Goal: Task Accomplishment & Management: Complete application form

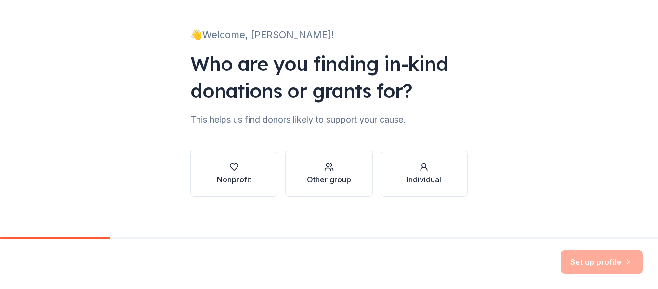
scroll to position [56, 0]
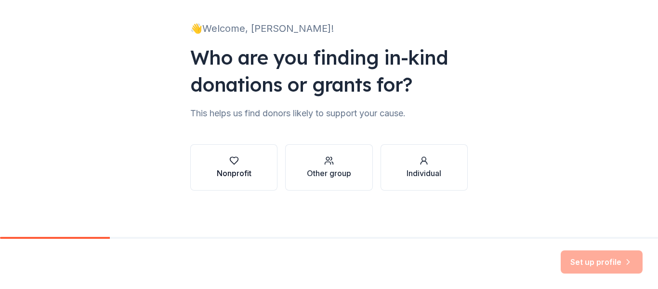
click at [233, 160] on icon "button" at bounding box center [234, 161] width 10 height 10
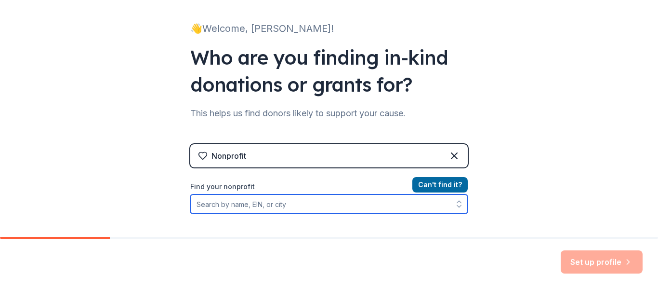
click at [238, 211] on input "Find your nonprofit" at bounding box center [329, 203] width 278 height 19
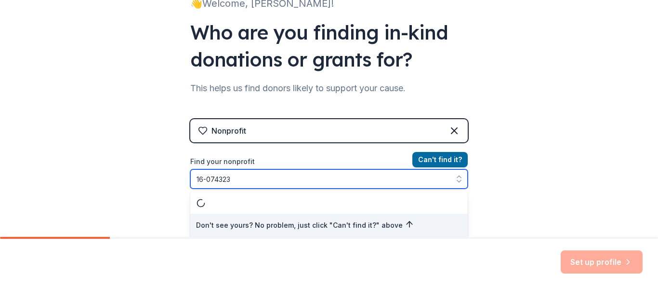
type input "[US_EMPLOYER_IDENTIFICATION_NUMBER]"
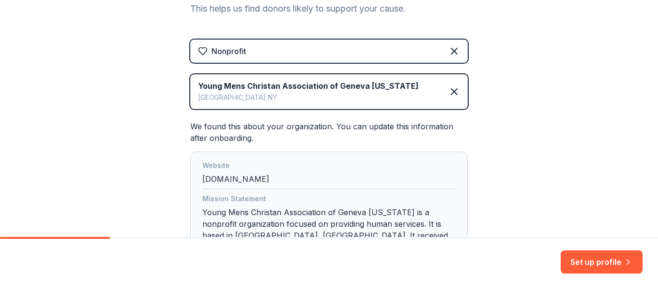
scroll to position [177, 0]
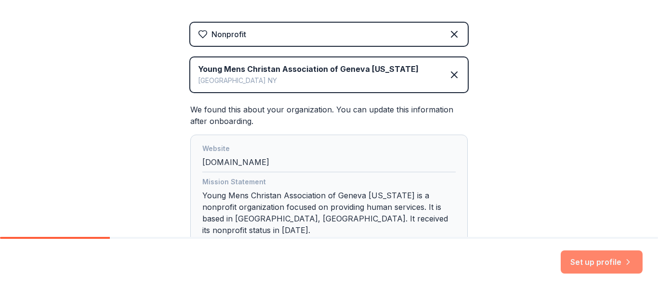
click at [599, 264] on button "Set up profile" at bounding box center [602, 261] width 82 height 23
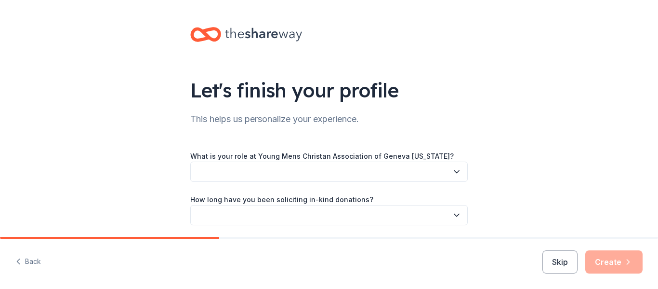
click at [223, 170] on button "button" at bounding box center [329, 171] width 278 height 20
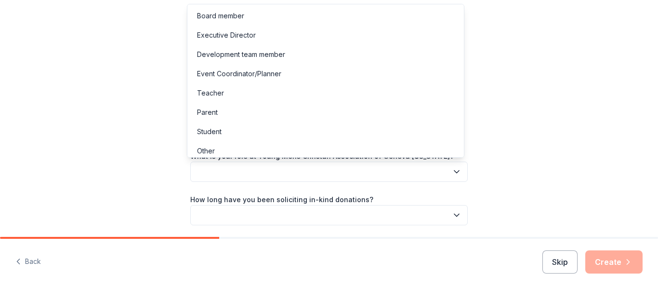
click at [70, 124] on div "Let's finish your profile This helps us personalize your experience. What is yo…" at bounding box center [329, 157] width 658 height 315
click at [203, 171] on button "button" at bounding box center [329, 171] width 278 height 20
click at [250, 52] on div "Development team member" at bounding box center [241, 55] width 88 height 12
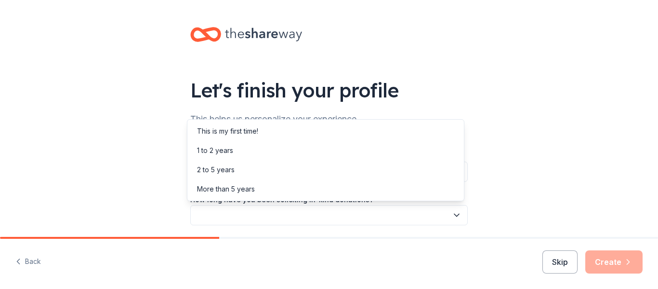
click at [261, 210] on button "button" at bounding box center [329, 215] width 278 height 20
click at [220, 133] on div "This is my first time!" at bounding box center [227, 131] width 61 height 12
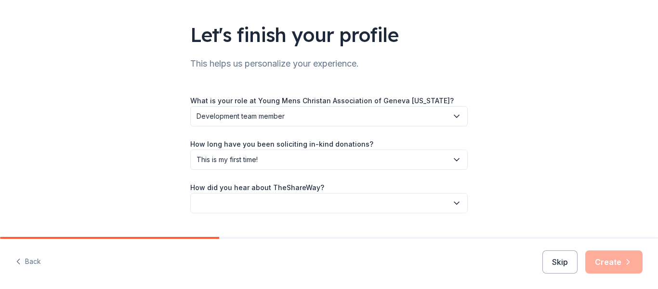
scroll to position [78, 0]
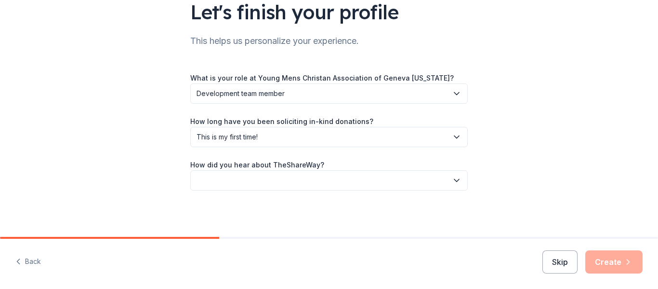
click at [252, 138] on span "This is my first time!" at bounding box center [322, 137] width 251 height 12
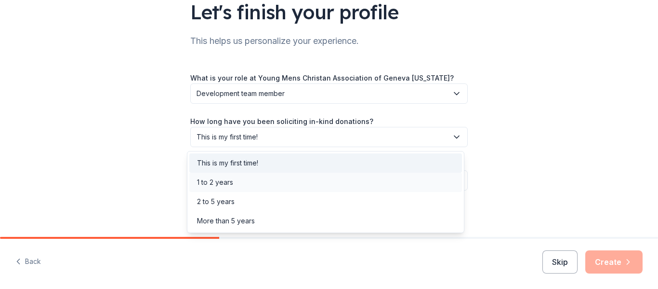
click at [230, 180] on div "1 to 2 years" at bounding box center [215, 182] width 36 height 12
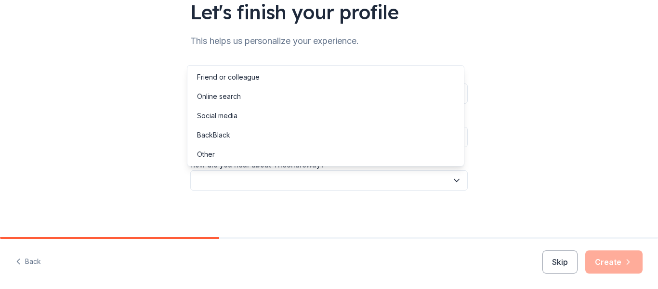
click at [229, 189] on button "button" at bounding box center [329, 180] width 278 height 20
click at [224, 153] on div "Other" at bounding box center [325, 154] width 273 height 19
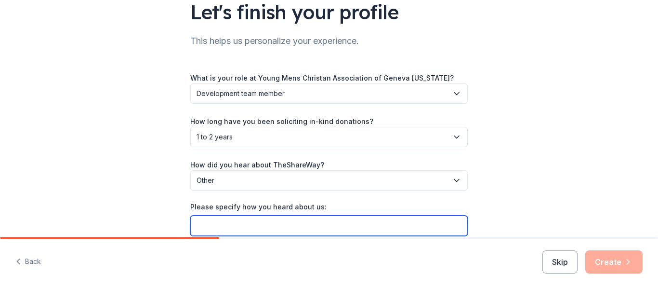
click at [268, 227] on input "Please specify how you heard about us:" at bounding box center [329, 225] width 278 height 20
type input "Word of Mouth"
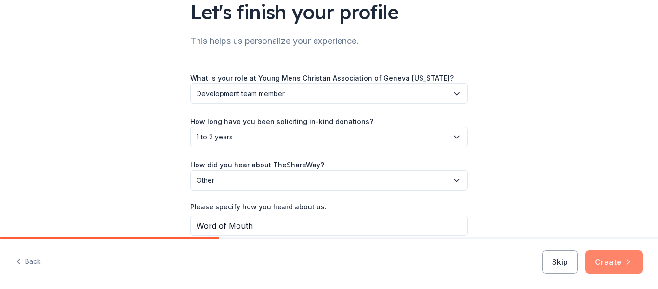
click at [615, 264] on button "Create" at bounding box center [613, 261] width 57 height 23
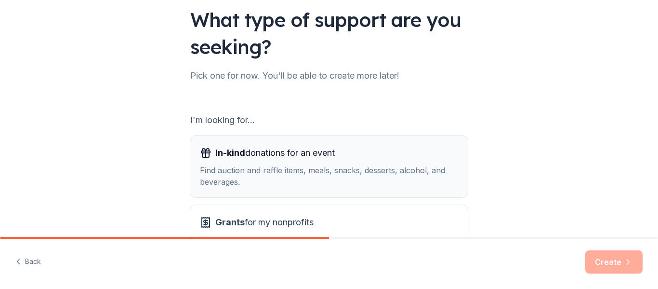
scroll to position [48, 0]
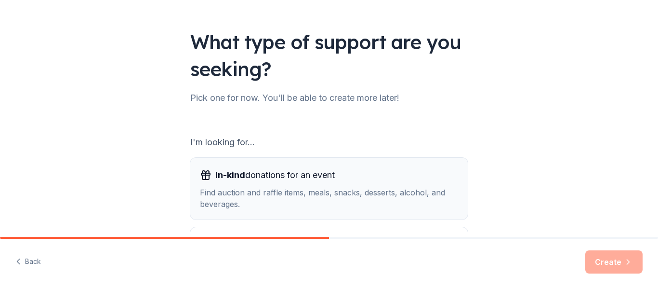
click at [299, 178] on span "In-kind donations for an event" at bounding box center [274, 174] width 119 height 15
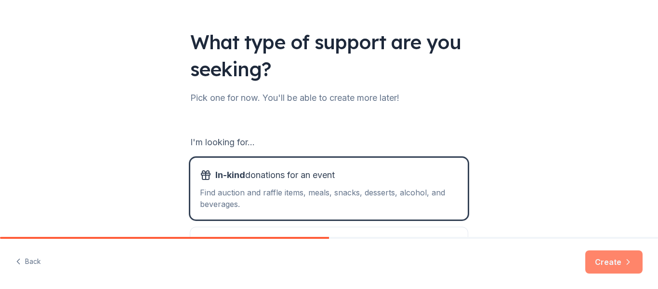
click at [630, 252] on button "Create" at bounding box center [613, 261] width 57 height 23
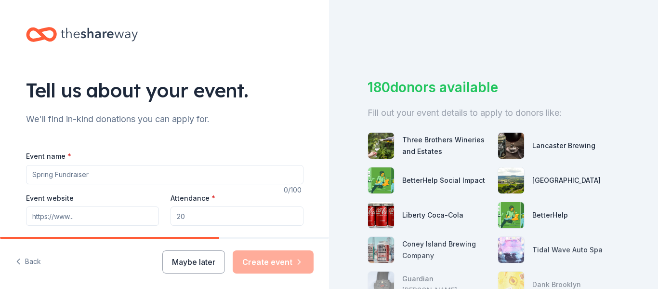
click at [78, 182] on input "Event name *" at bounding box center [165, 174] width 278 height 19
type input "G"
type input "70's Gala Fundraiser"
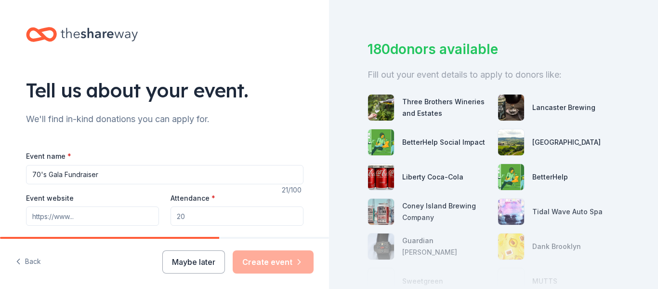
scroll to position [48, 0]
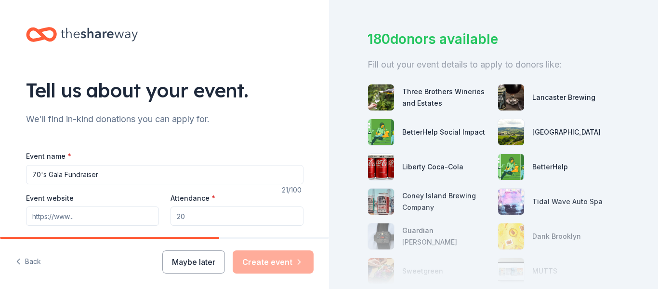
click at [71, 221] on input "Event website" at bounding box center [92, 215] width 133 height 19
paste input "https://genevafamilyymca.org/y-dinner"
type input "https://genevafamilyymca.org/y-dinner"
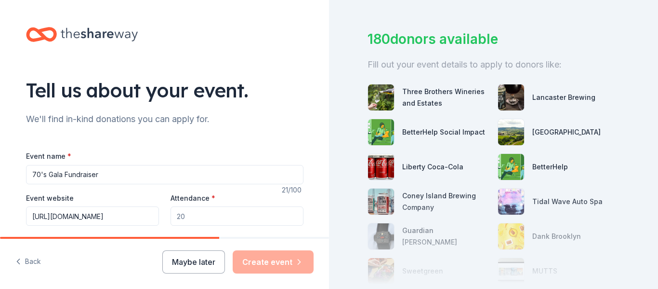
drag, startPoint x: 204, startPoint y: 215, endPoint x: 130, endPoint y: 215, distance: 73.7
click at [130, 215] on div "Event website https://genevafamilyymca.org/y-dinner Attendance * Date * Pick a …" at bounding box center [165, 230] width 278 height 76
click at [185, 219] on input "Attendance *" at bounding box center [237, 215] width 133 height 19
type input "200"
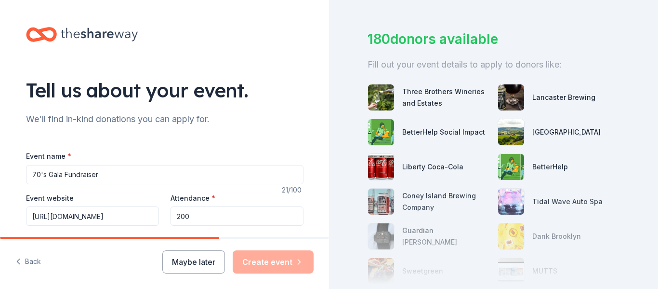
click at [273, 158] on div "Event name * 70's Gala Fundraiser" at bounding box center [165, 167] width 278 height 34
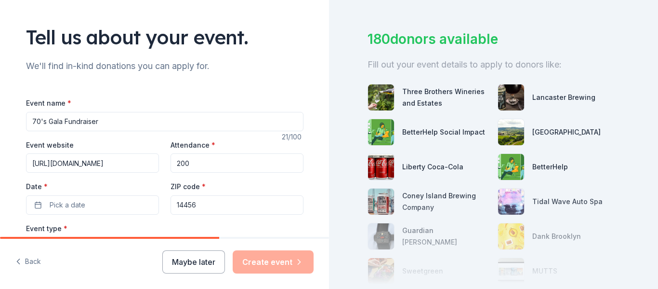
scroll to position [145, 0]
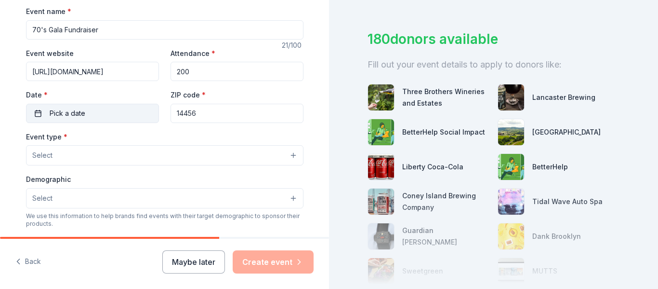
click at [56, 113] on span "Pick a date" at bounding box center [68, 113] width 36 height 12
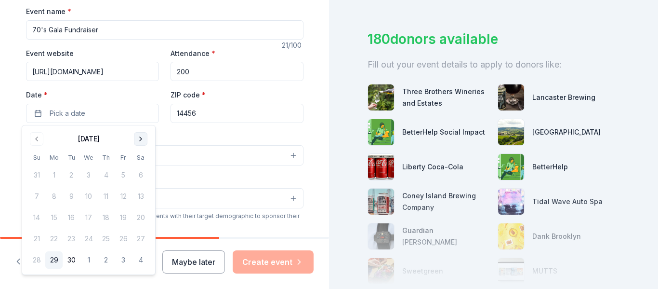
click at [141, 139] on button "Go to next month" at bounding box center [140, 138] width 13 height 13
click at [140, 139] on button "Go to next month" at bounding box center [140, 138] width 13 height 13
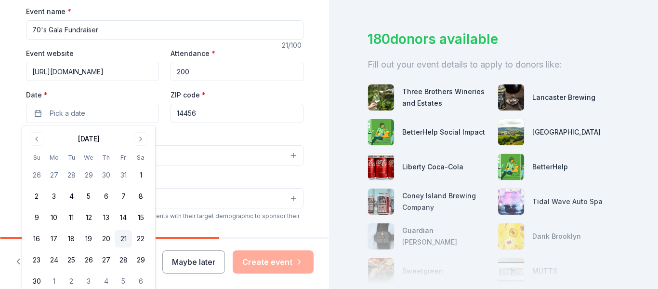
click at [124, 241] on button "21" at bounding box center [123, 238] width 17 height 17
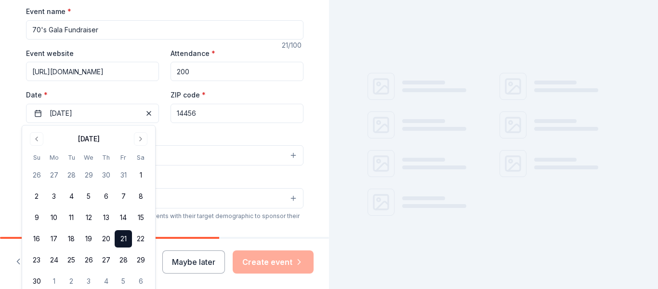
click at [11, 197] on div "Tell us about your event. We'll find in-kind donations you can apply for. Event…" at bounding box center [165, 175] width 308 height 641
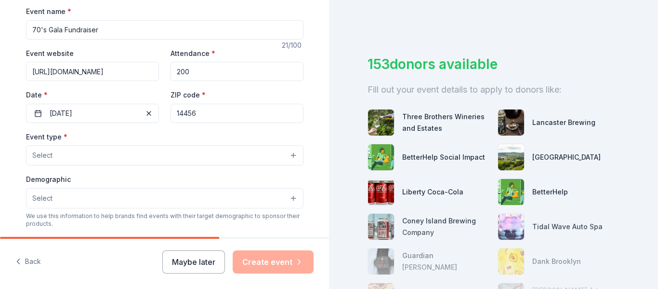
scroll to position [48, 0]
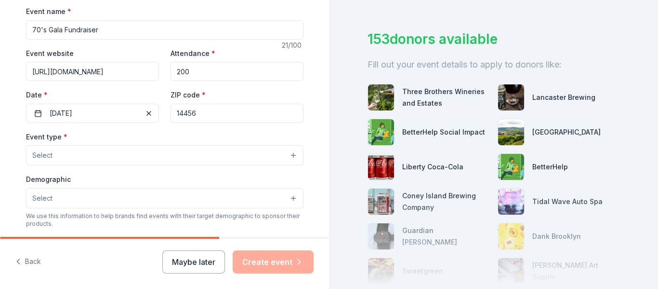
click at [101, 153] on button "Select" at bounding box center [165, 155] width 278 height 20
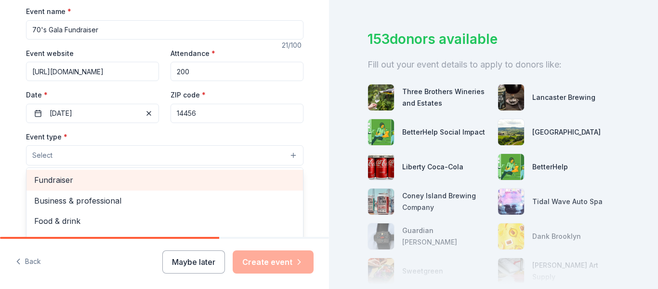
click at [90, 185] on span "Fundraiser" at bounding box center [164, 179] width 261 height 13
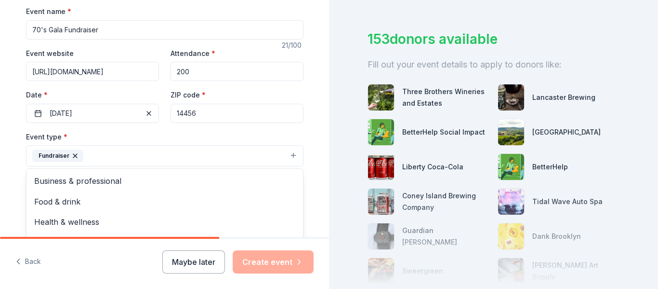
click at [0, 179] on div "Tell us about your event. We'll find in-kind donations you can apply for. Event…" at bounding box center [164, 176] width 329 height 642
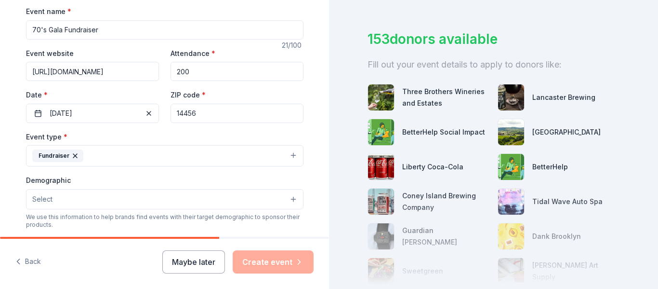
click at [70, 196] on button "Select" at bounding box center [165, 199] width 278 height 20
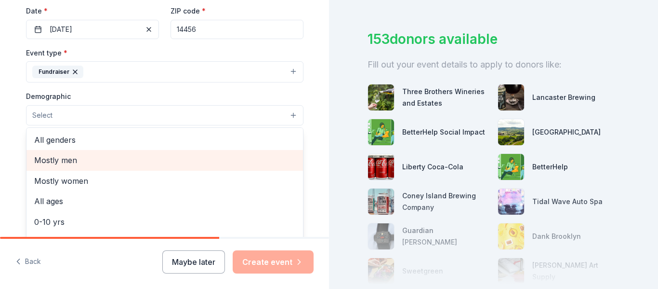
scroll to position [241, 0]
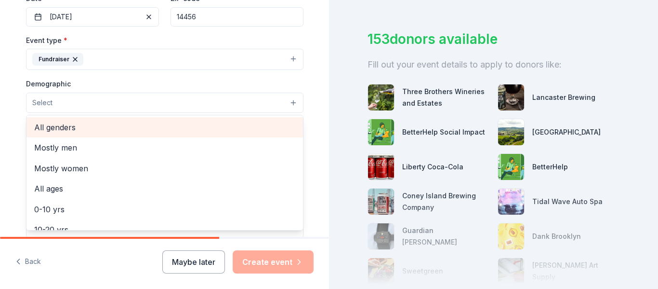
click at [62, 131] on span "All genders" at bounding box center [164, 127] width 261 height 13
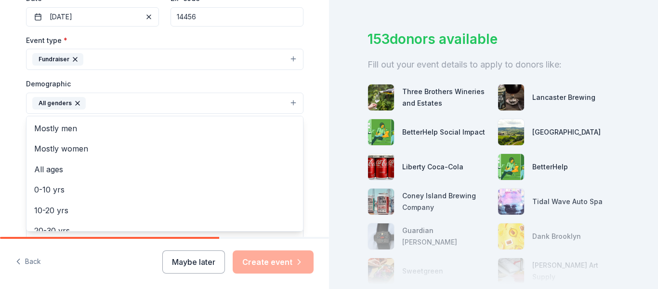
click at [0, 99] on div "Tell us about your event. We'll find in-kind donations you can apply for. Event…" at bounding box center [164, 80] width 329 height 643
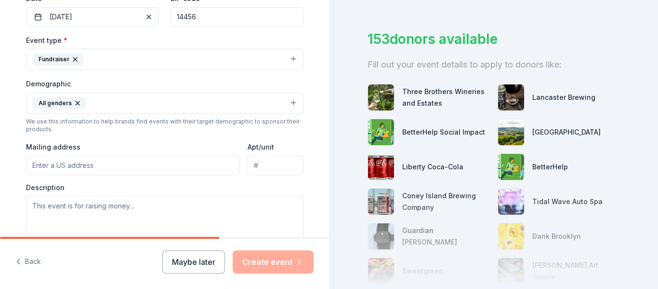
click at [78, 166] on input "Mailing address" at bounding box center [133, 165] width 214 height 19
type input "399 West William Street, Geneva, NY, 14456"
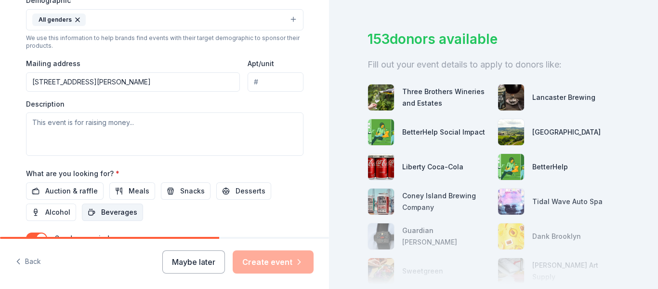
scroll to position [337, 0]
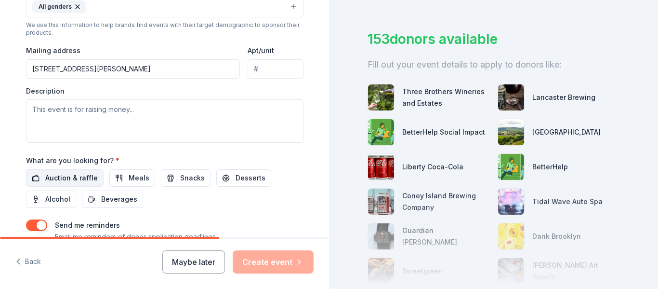
click at [47, 180] on span "Auction & raffle" at bounding box center [71, 178] width 53 height 12
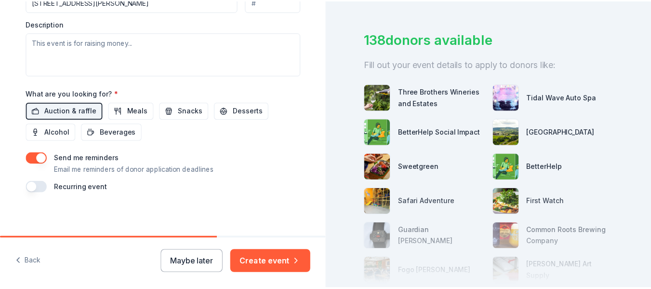
scroll to position [407, 0]
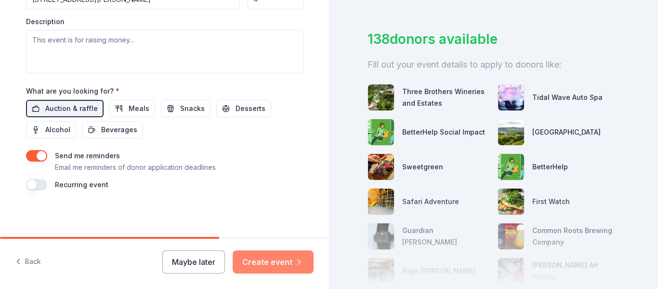
click at [271, 258] on button "Create event" at bounding box center [273, 261] width 81 height 23
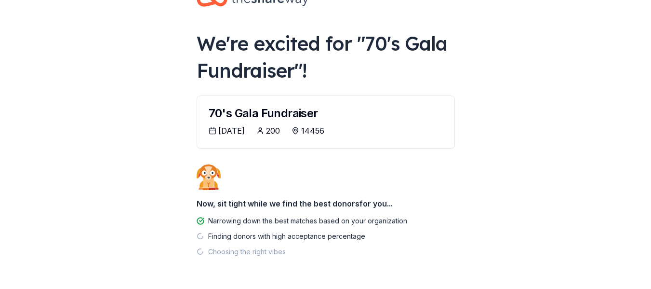
scroll to position [48, 0]
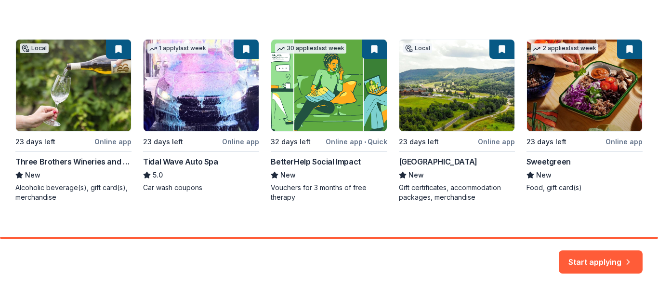
scroll to position [169, 0]
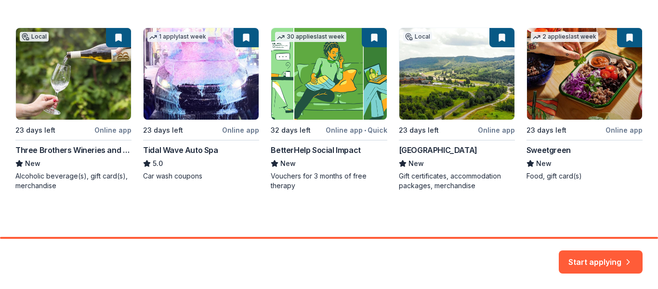
click at [38, 56] on div "Local 23 days left Online app Three Brothers Wineries and Estates New Alcoholic…" at bounding box center [328, 108] width 627 height 163
click at [607, 258] on button "Start applying" at bounding box center [601, 255] width 84 height 23
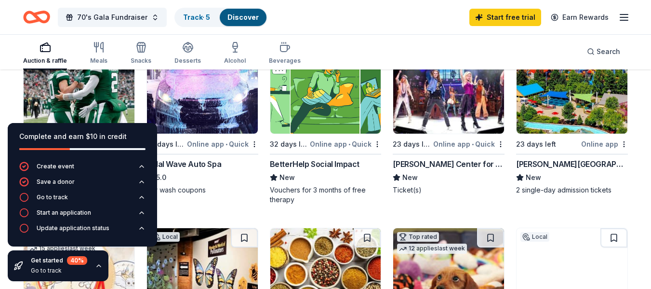
scroll to position [145, 0]
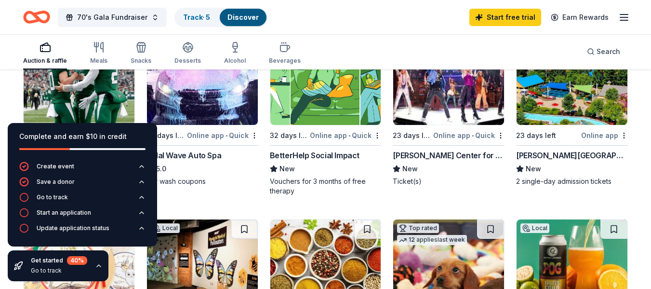
click at [100, 266] on icon "button" at bounding box center [99, 265] width 4 height 2
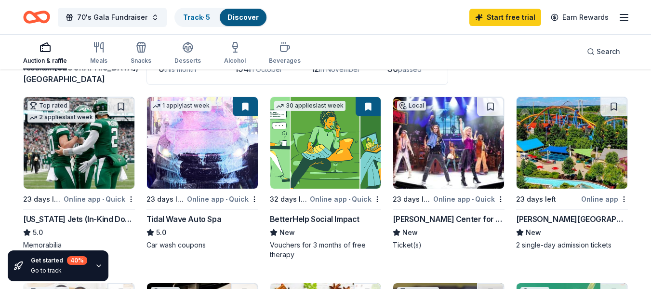
scroll to position [96, 0]
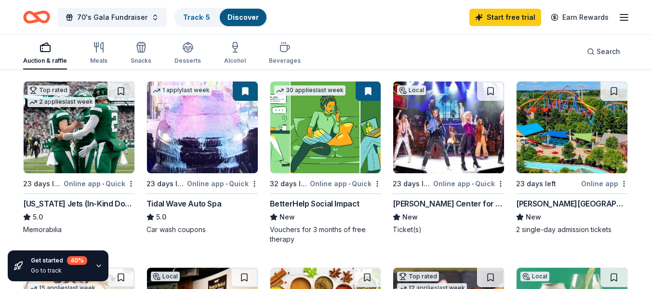
click at [101, 150] on img at bounding box center [79, 127] width 111 height 92
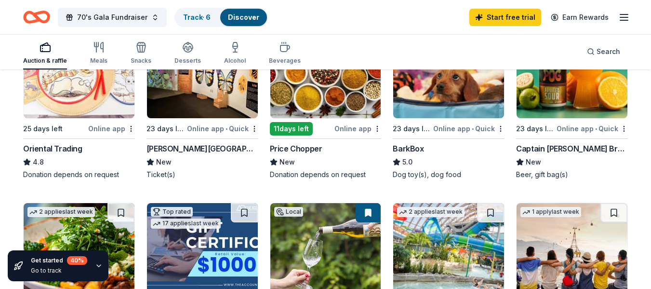
scroll to position [289, 0]
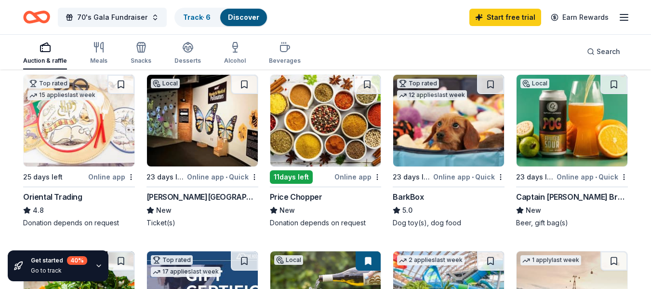
click at [102, 128] on img at bounding box center [79, 121] width 111 height 92
click at [132, 86] on button at bounding box center [121, 84] width 25 height 19
click at [115, 124] on img at bounding box center [79, 121] width 111 height 92
click at [551, 142] on img at bounding box center [571, 121] width 111 height 92
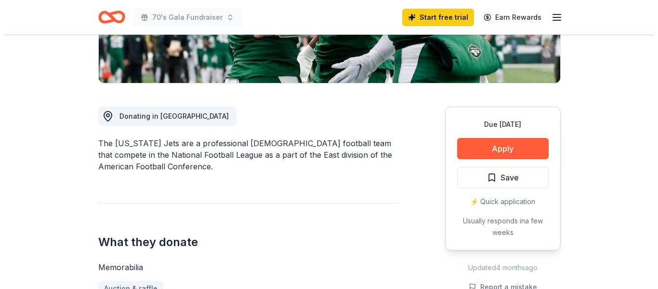
scroll to position [193, 0]
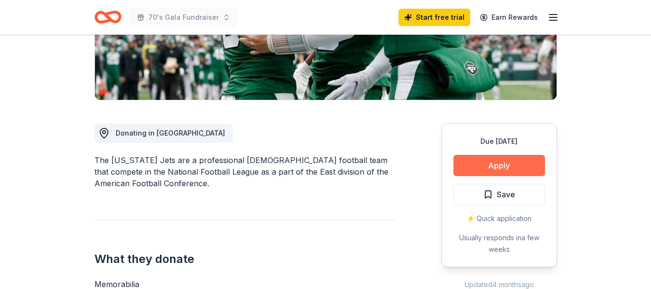
click at [495, 165] on button "Apply" at bounding box center [499, 165] width 92 height 21
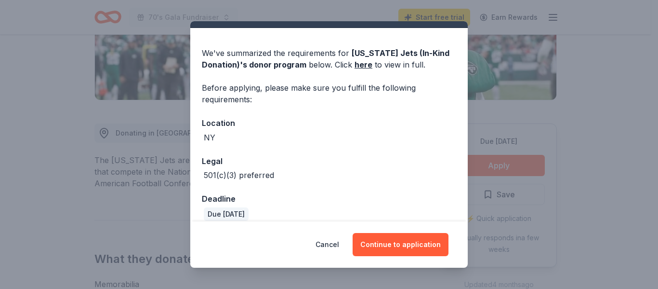
scroll to position [32, 0]
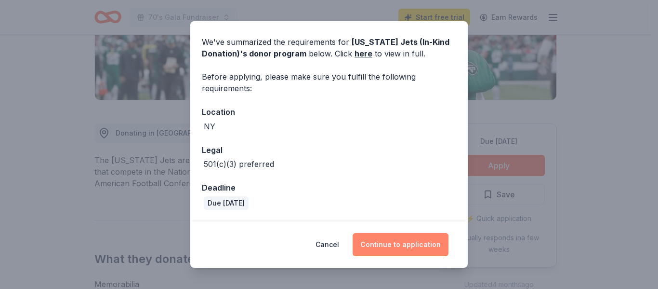
click at [420, 244] on button "Continue to application" at bounding box center [401, 244] width 96 height 23
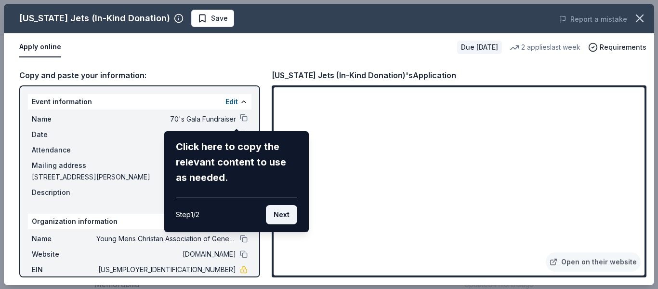
click at [285, 219] on button "Next" at bounding box center [281, 214] width 31 height 19
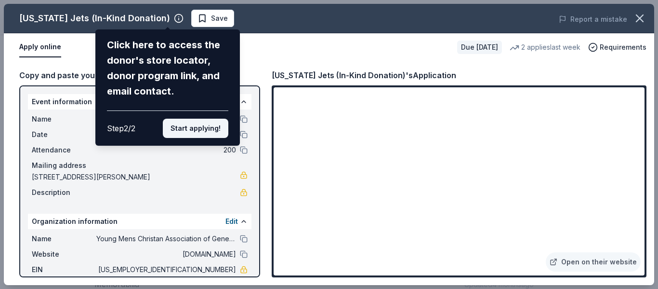
click at [199, 133] on button "Start applying!" at bounding box center [196, 128] width 66 height 19
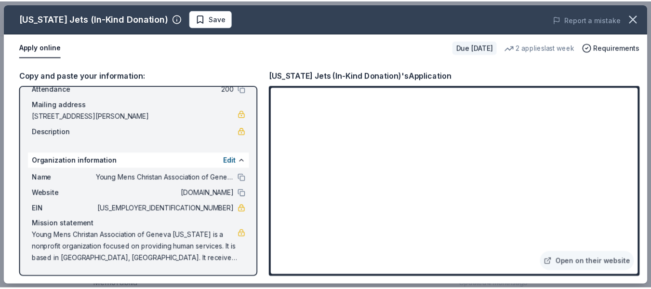
scroll to position [0, 0]
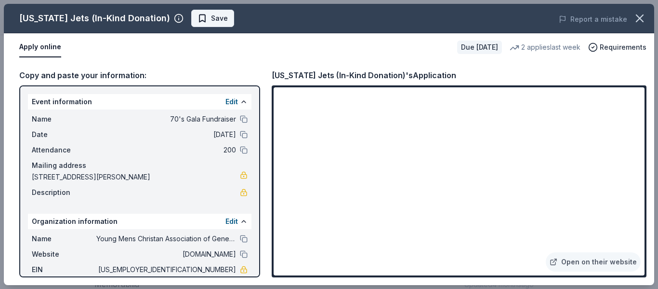
click at [214, 15] on span "Save" at bounding box center [219, 19] width 17 height 12
click at [644, 23] on icon "button" at bounding box center [639, 18] width 13 height 13
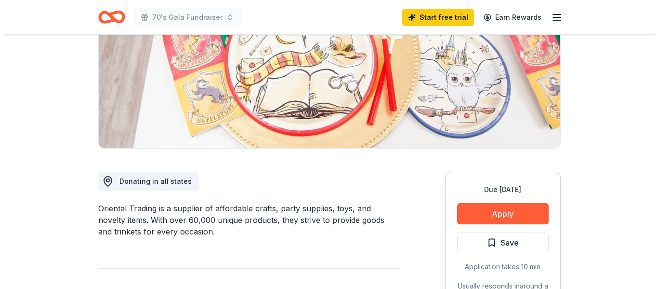
scroll to position [145, 0]
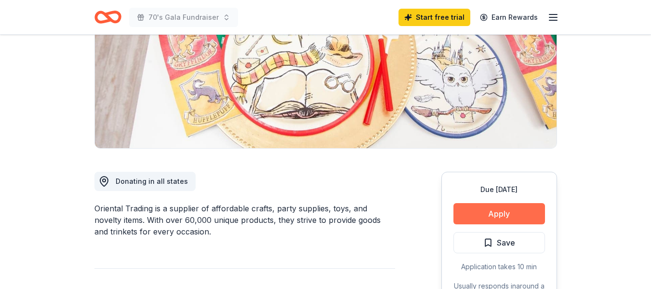
click at [492, 217] on button "Apply" at bounding box center [499, 213] width 92 height 21
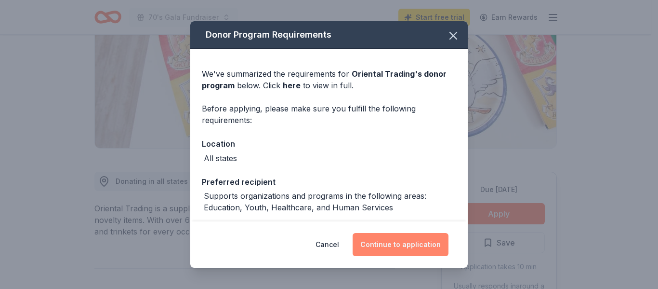
click at [396, 240] on button "Continue to application" at bounding box center [401, 244] width 96 height 23
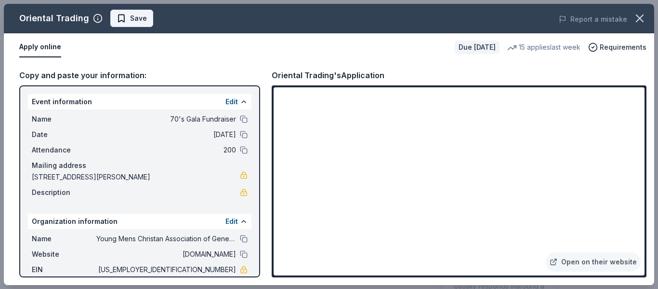
click at [145, 22] on button "Save" at bounding box center [131, 18] width 43 height 17
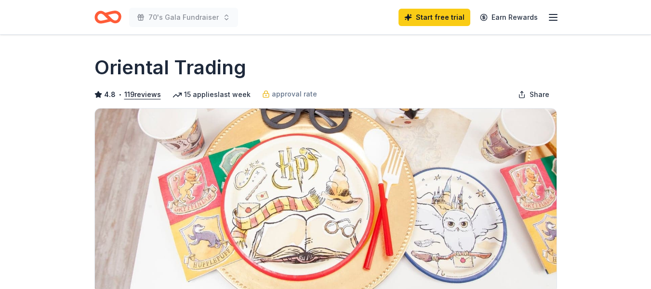
scroll to position [145, 0]
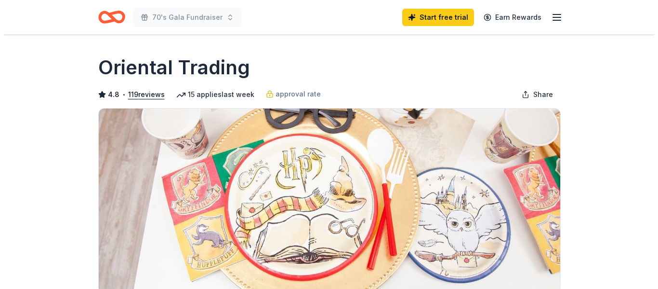
scroll to position [289, 0]
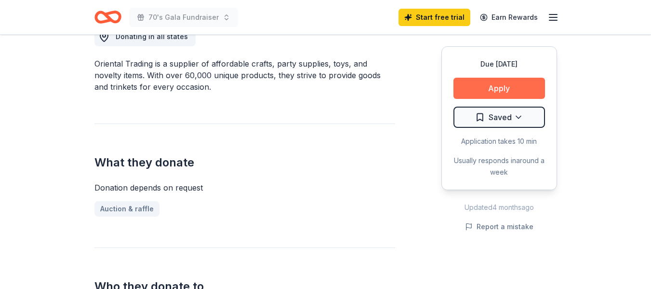
click at [505, 97] on button "Apply" at bounding box center [499, 88] width 92 height 21
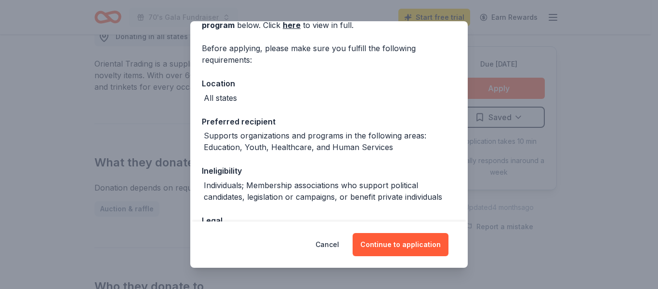
scroll to position [130, 0]
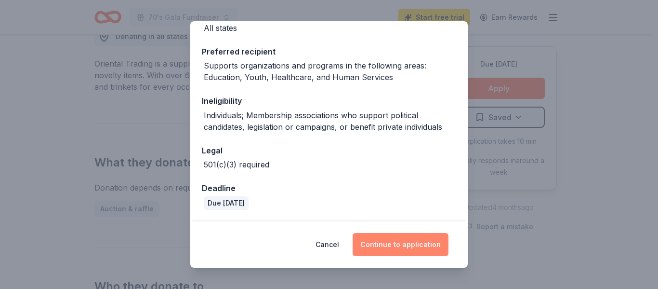
click at [403, 237] on button "Continue to application" at bounding box center [401, 244] width 96 height 23
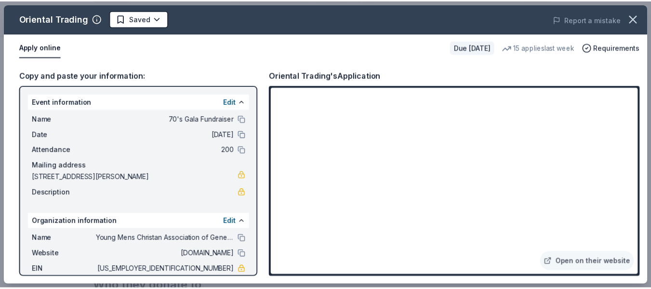
scroll to position [61, 0]
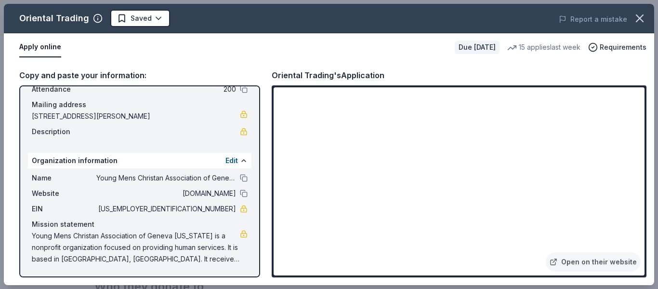
click at [650, 124] on div "Copy and paste your information: Event information Edit Name 70's Gala Fundrais…" at bounding box center [329, 173] width 650 height 224
click at [636, 16] on icon "button" at bounding box center [639, 18] width 13 height 13
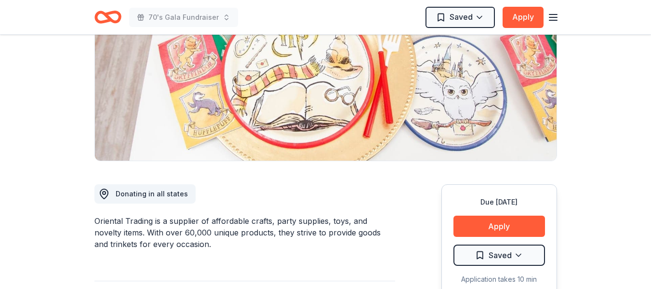
scroll to position [0, 0]
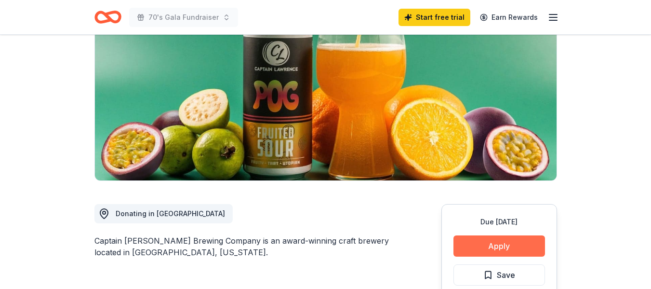
scroll to position [96, 0]
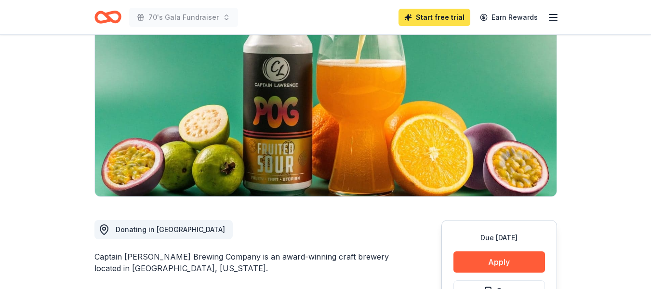
click at [422, 21] on link "Start free trial" at bounding box center [434, 17] width 72 height 17
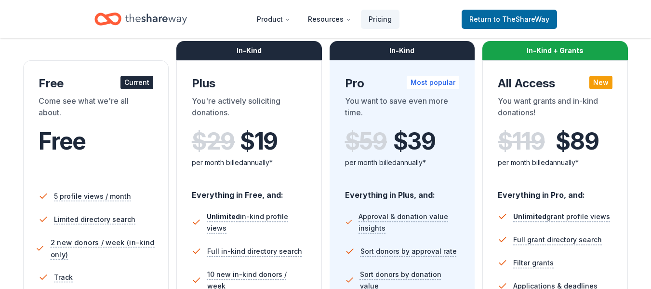
scroll to position [145, 0]
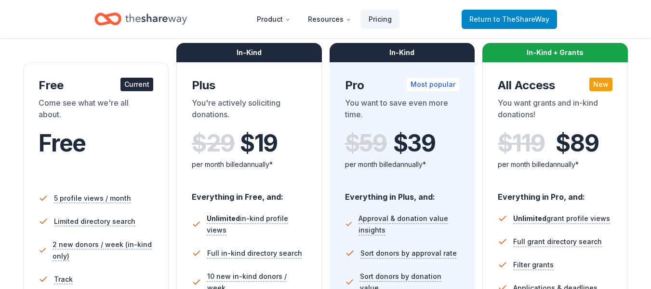
click at [524, 18] on span "to TheShareWay" at bounding box center [521, 19] width 56 height 8
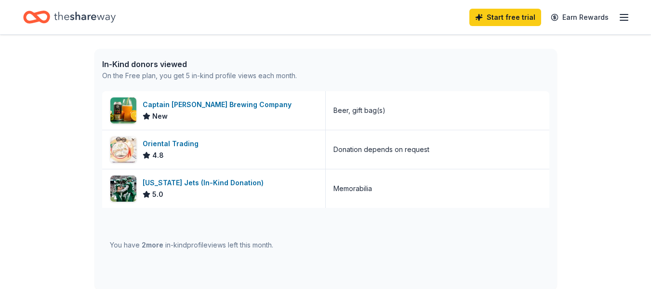
scroll to position [241, 0]
click at [220, 104] on div "Captain [PERSON_NAME] Brewing Company" at bounding box center [219, 104] width 153 height 12
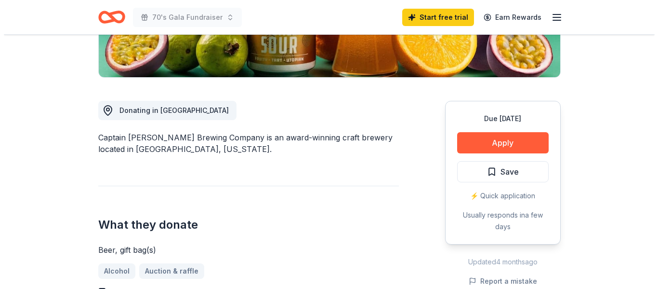
scroll to position [241, 0]
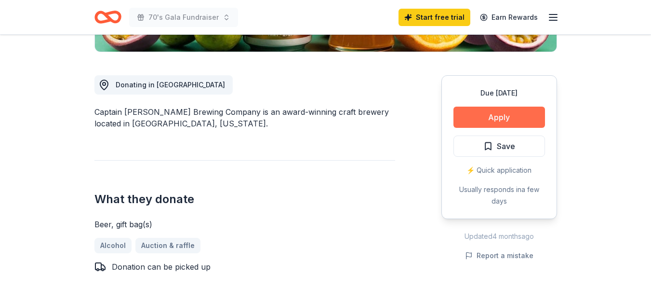
click at [506, 118] on button "Apply" at bounding box center [499, 116] width 92 height 21
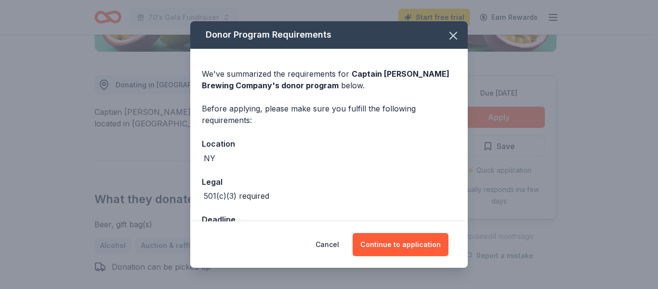
scroll to position [32, 0]
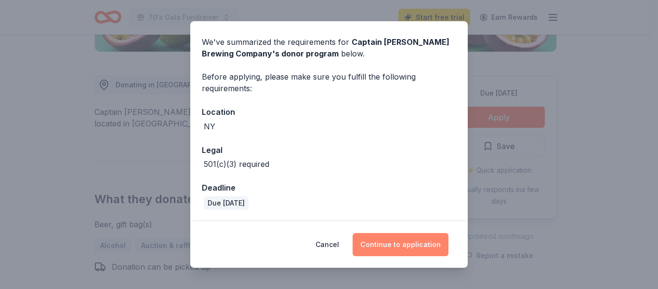
click at [403, 237] on button "Continue to application" at bounding box center [401, 244] width 96 height 23
